Goal: Transaction & Acquisition: Purchase product/service

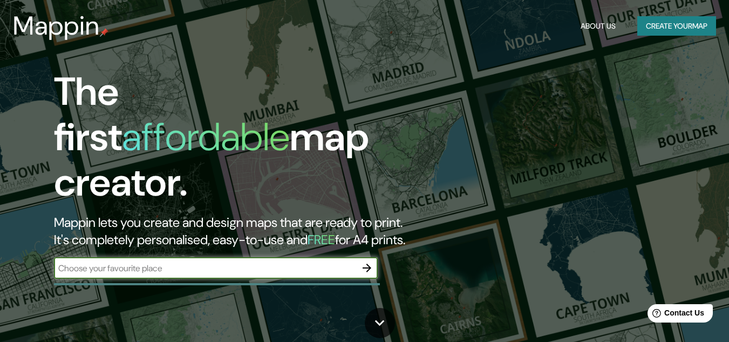
click at [241, 262] on input "text" at bounding box center [205, 268] width 302 height 12
paste input "[STREET_ADDRESS]."
type input "[STREET_ADDRESS]."
click at [366, 261] on icon "button" at bounding box center [367, 267] width 13 height 13
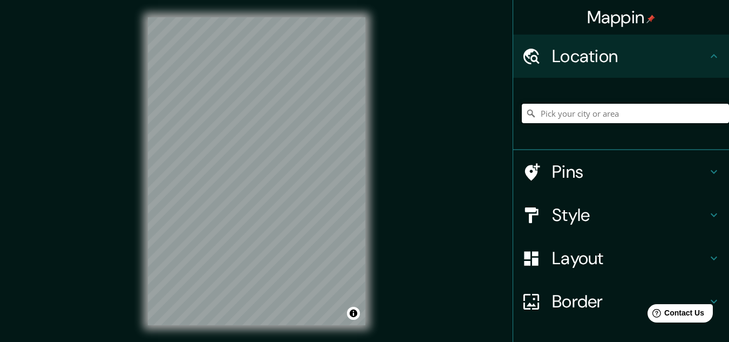
click at [549, 116] on input "Pick your city or area" at bounding box center [625, 113] width 207 height 19
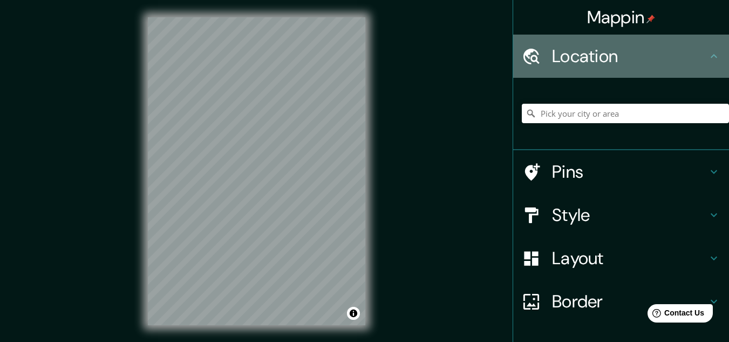
click at [594, 62] on h4 "Location" at bounding box center [629, 56] width 155 height 22
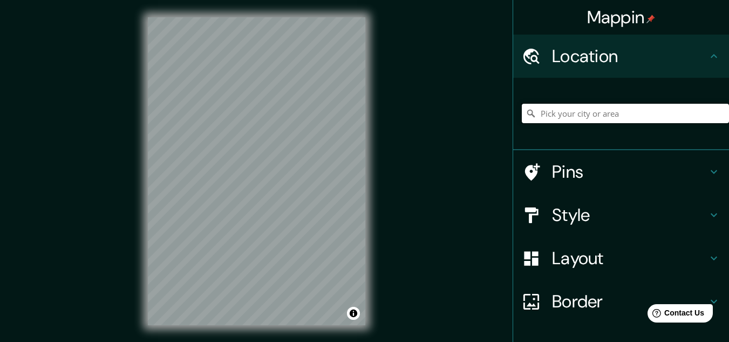
click at [576, 108] on input "Pick your city or area" at bounding box center [625, 113] width 207 height 19
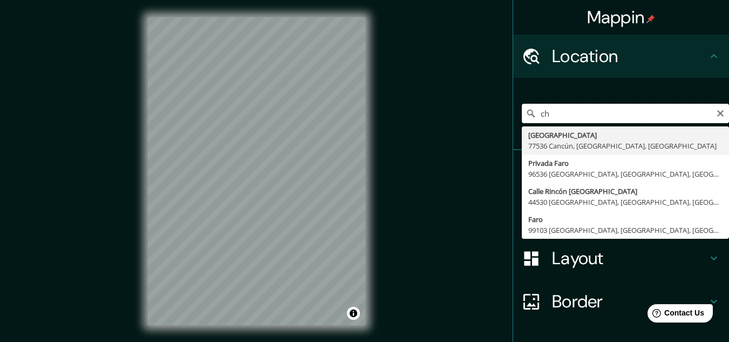
type input "c"
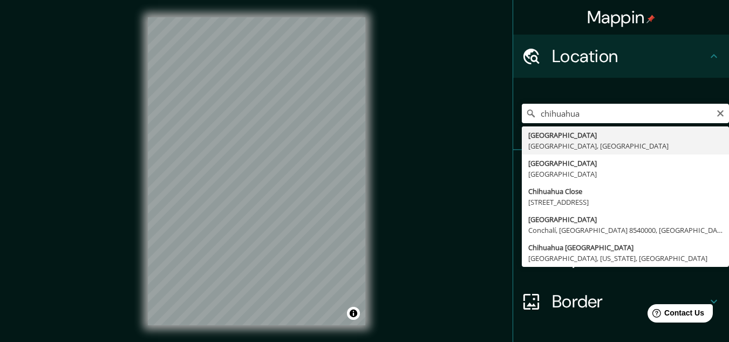
type input "[GEOGRAPHIC_DATA], [GEOGRAPHIC_DATA], [GEOGRAPHIC_DATA]"
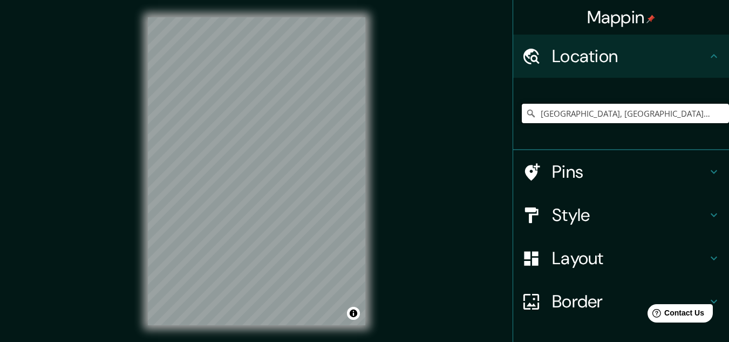
drag, startPoint x: 654, startPoint y: 112, endPoint x: 529, endPoint y: 124, distance: 125.2
click at [529, 124] on div "[GEOGRAPHIC_DATA], [GEOGRAPHIC_DATA], [GEOGRAPHIC_DATA]" at bounding box center [625, 113] width 207 height 54
click at [585, 203] on div "Style" at bounding box center [621, 214] width 216 height 43
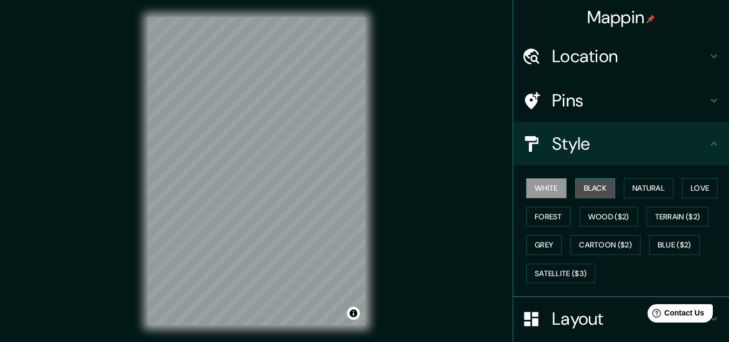
click at [597, 187] on button "Black" at bounding box center [595, 188] width 40 height 20
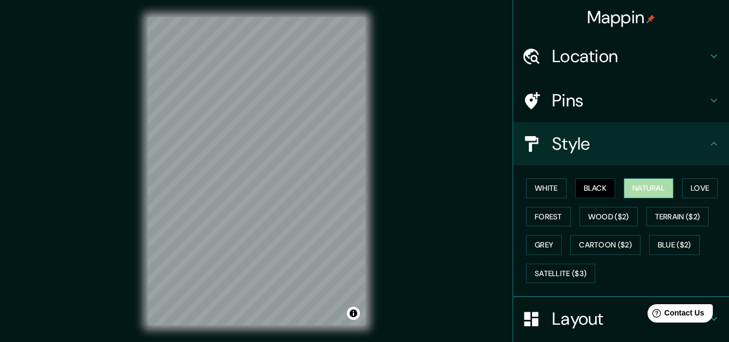
click at [640, 185] on button "Natural" at bounding box center [649, 188] width 50 height 20
click at [697, 187] on button "Love" at bounding box center [700, 188] width 36 height 20
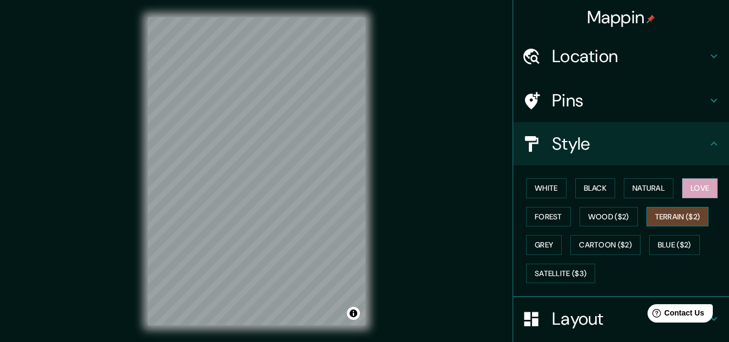
click at [677, 216] on button "Terrain ($2)" at bounding box center [678, 217] width 63 height 20
click at [540, 243] on button "Grey" at bounding box center [544, 245] width 36 height 20
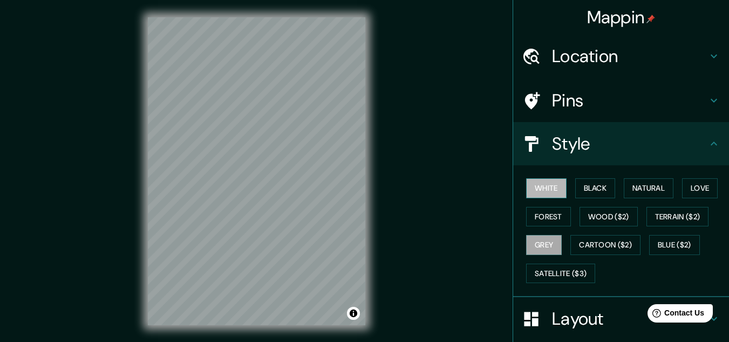
click at [551, 184] on button "White" at bounding box center [546, 188] width 40 height 20
click at [595, 185] on button "Black" at bounding box center [595, 188] width 40 height 20
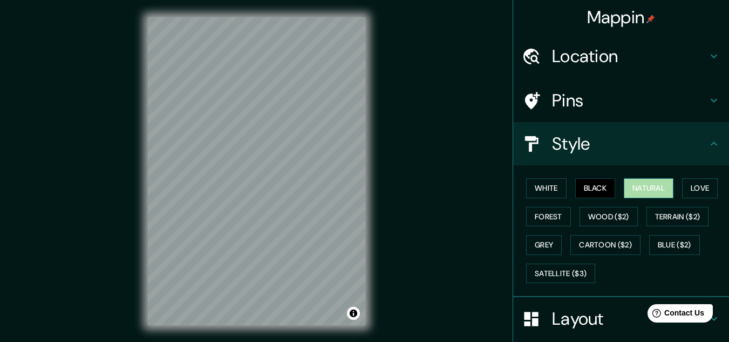
click at [626, 184] on button "Natural" at bounding box center [649, 188] width 50 height 20
